Goal: Task Accomplishment & Management: Manage account settings

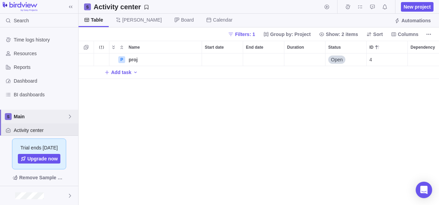
scroll to position [70, 0]
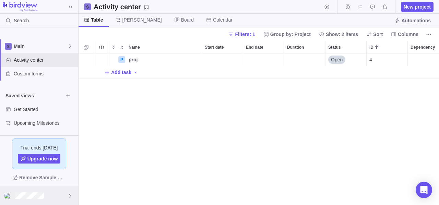
click at [55, 195] on div at bounding box center [39, 195] width 78 height 19
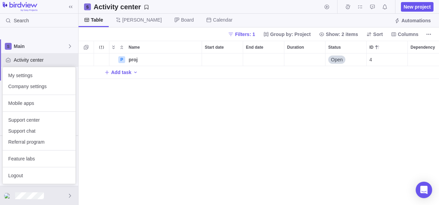
click at [123, 118] on body "Search Time logs history Resources Reports Dashboard BI dashboards Main Activit…" at bounding box center [219, 102] width 439 height 205
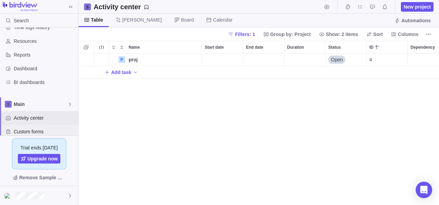
scroll to position [0, 0]
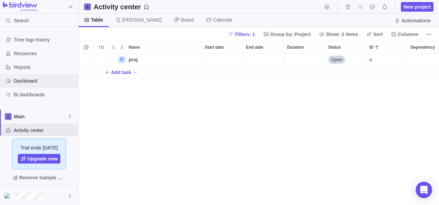
click at [24, 76] on div "Dashboard" at bounding box center [39, 81] width 78 height 14
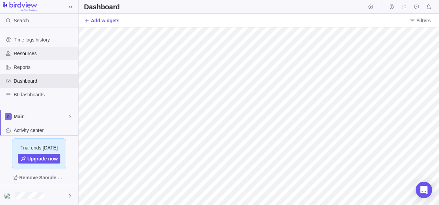
click at [35, 49] on div "Resources" at bounding box center [39, 54] width 78 height 14
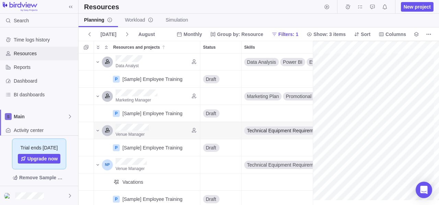
scroll to position [0, 119]
click at [37, 188] on div at bounding box center [39, 195] width 78 height 19
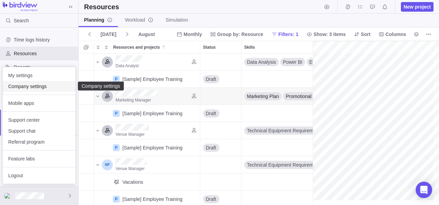
click at [28, 87] on span "Company settings" at bounding box center [39, 86] width 62 height 7
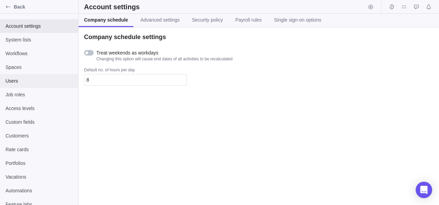
click at [36, 75] on div "Users" at bounding box center [39, 81] width 78 height 14
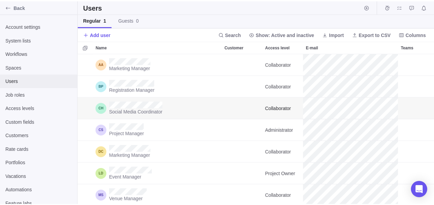
scroll to position [146, 355]
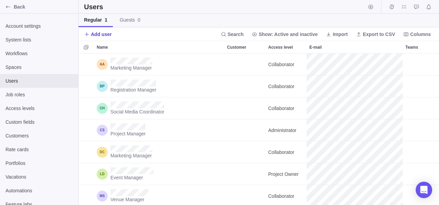
click at [106, 35] on span "Add user" at bounding box center [101, 34] width 21 height 7
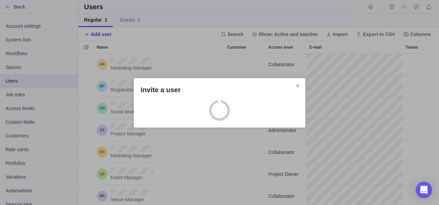
scroll to position [146, 350]
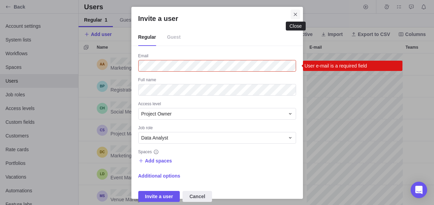
click at [297, 15] on icon "Close" at bounding box center [295, 14] width 5 height 5
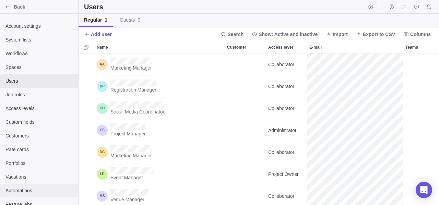
scroll to position [6, 0]
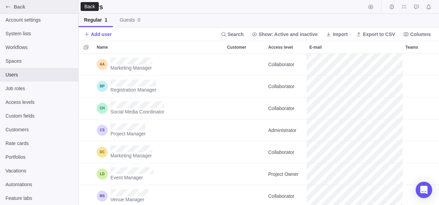
click at [10, 6] on icon "Back" at bounding box center [7, 6] width 5 height 5
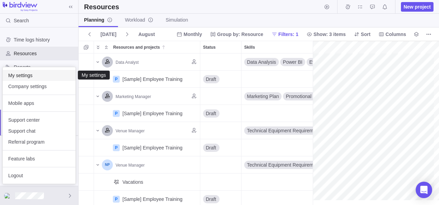
click at [34, 78] on span "My settings" at bounding box center [39, 75] width 62 height 7
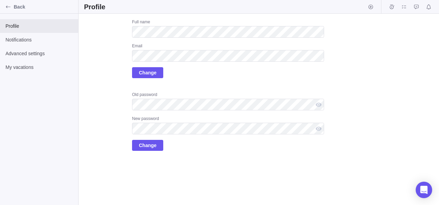
click at [180, 67] on div "Full name Email Change" at bounding box center [228, 48] width 192 height 59
click at [146, 76] on span "Change" at bounding box center [147, 73] width 17 height 8
click at [148, 73] on span "Change" at bounding box center [147, 73] width 17 height 8
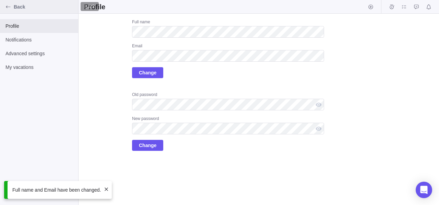
click at [1, 10] on div "Back" at bounding box center [39, 7] width 78 height 14
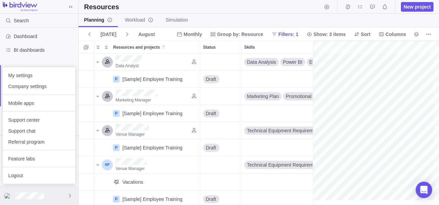
scroll to position [0, 119]
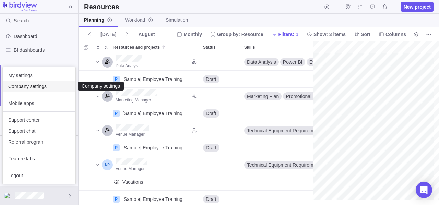
click at [33, 88] on span "Company settings" at bounding box center [39, 86] width 62 height 7
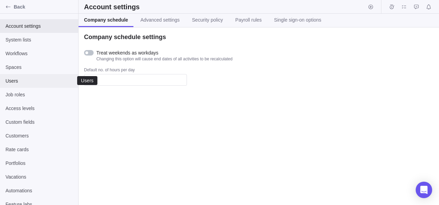
click at [25, 79] on span "Users" at bounding box center [38, 81] width 67 height 7
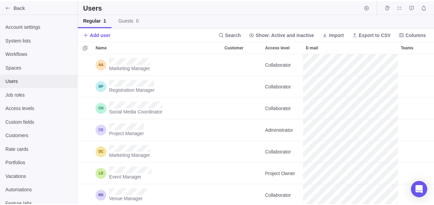
scroll to position [146, 355]
click at [97, 34] on span "Add user" at bounding box center [101, 34] width 21 height 7
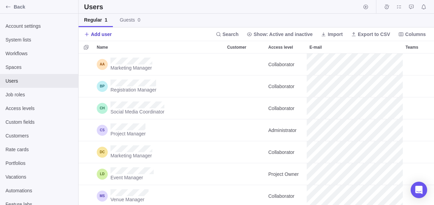
scroll to position [146, 350]
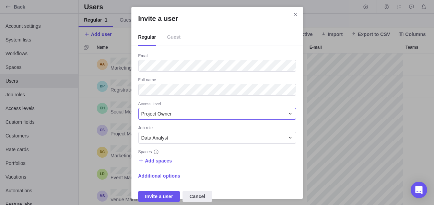
click at [152, 115] on span "Project Owner" at bounding box center [156, 113] width 31 height 7
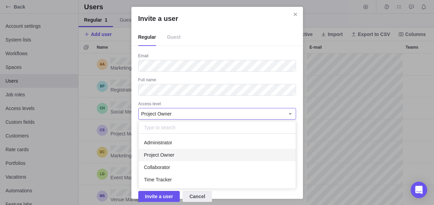
scroll to position [1, 0]
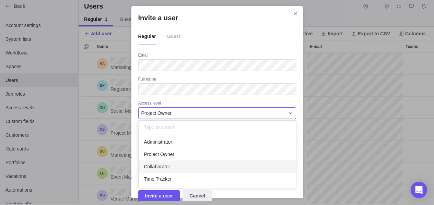
click at [153, 170] on div "Collaborator" at bounding box center [217, 167] width 157 height 12
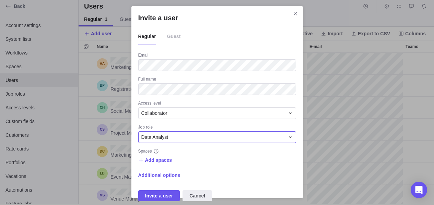
click at [158, 142] on div "Data Analyst" at bounding box center [217, 137] width 158 height 12
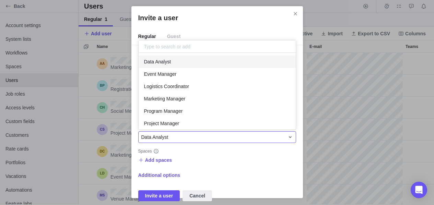
scroll to position [72, 152]
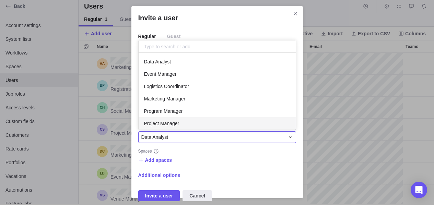
click at [165, 124] on span "Project Manager" at bounding box center [161, 123] width 35 height 7
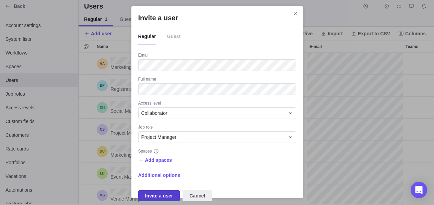
click at [161, 191] on span "Invite a user" at bounding box center [159, 195] width 42 height 11
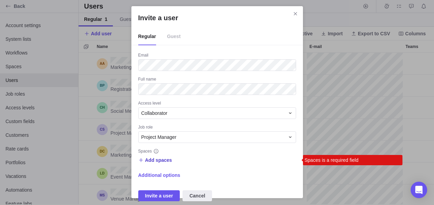
click at [151, 163] on span "Add spaces" at bounding box center [158, 160] width 27 height 7
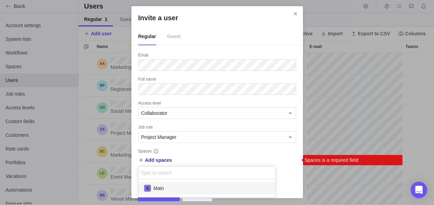
click at [158, 186] on span "Main" at bounding box center [159, 188] width 10 height 7
click at [216, 154] on div "Invite a user Regular Guest Email Full name Access level Collaborator Job role …" at bounding box center [217, 102] width 434 height 206
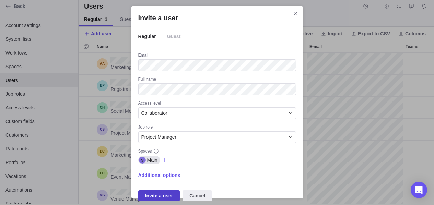
click at [160, 193] on span "Invite a user" at bounding box center [159, 196] width 28 height 8
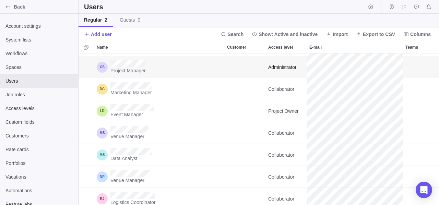
scroll to position [0, 0]
